Goal: Task Accomplishment & Management: Use online tool/utility

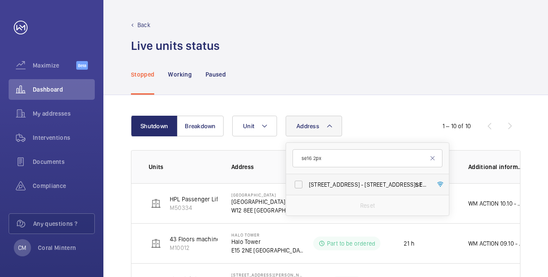
type input "se16 2px"
click at [360, 188] on span "[STREET_ADDRESS]" at bounding box center [368, 185] width 118 height 9
click at [307, 188] on input "[STREET_ADDRESS]" at bounding box center [298, 184] width 17 height 17
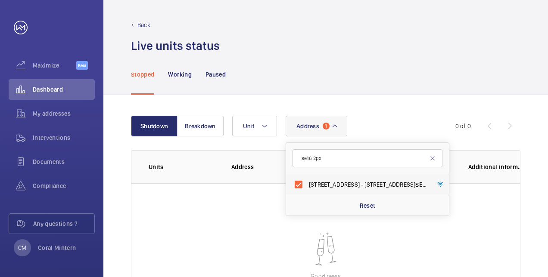
click at [389, 178] on label "[STREET_ADDRESS]" at bounding box center [361, 184] width 150 height 21
click at [307, 178] on input "[STREET_ADDRESS]" at bounding box center [298, 184] width 17 height 17
checkbox input "false"
